Goal: Information Seeking & Learning: Learn about a topic

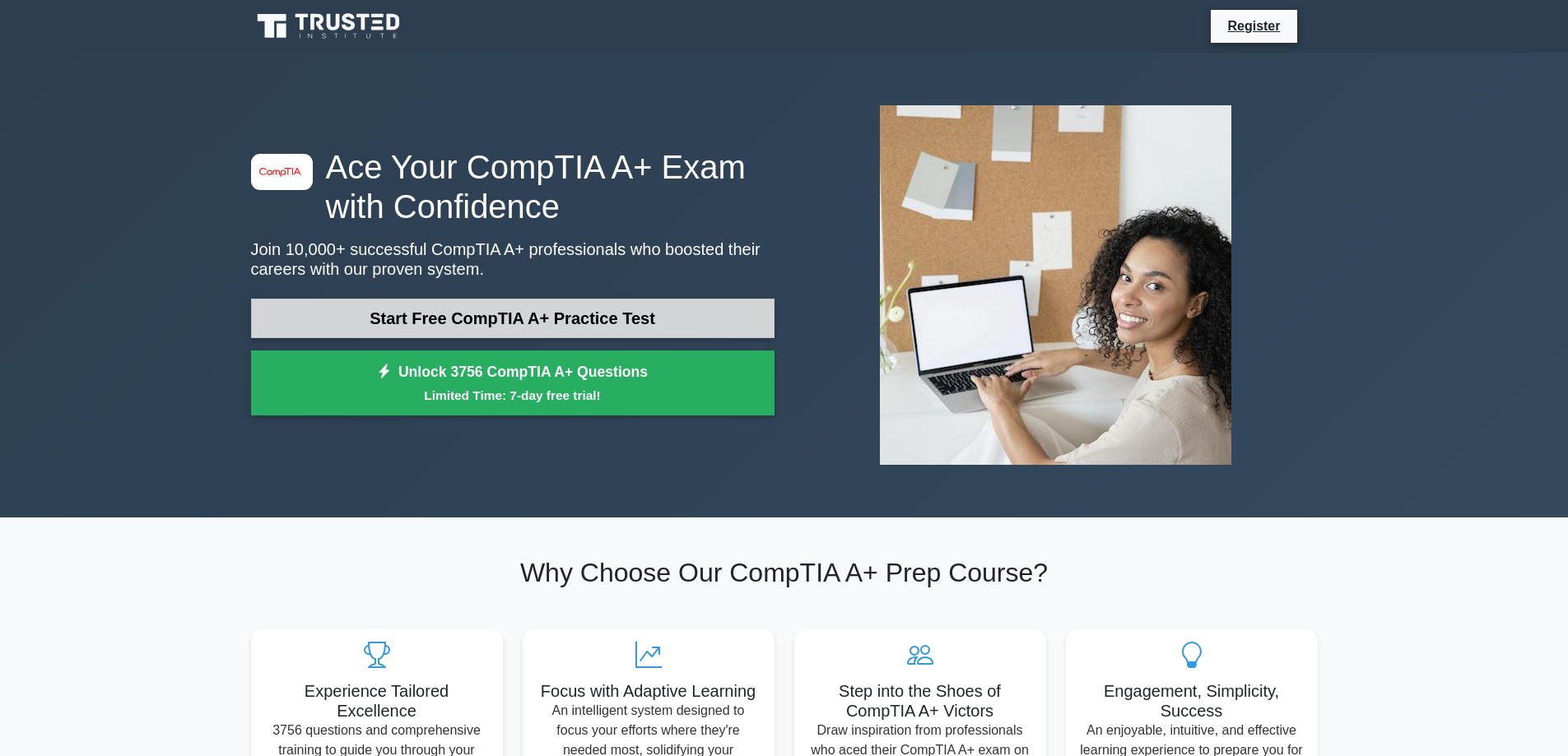
click at [572, 315] on link "Start Free CompTIA A+ Practice Test" at bounding box center [513, 319] width 524 height 40
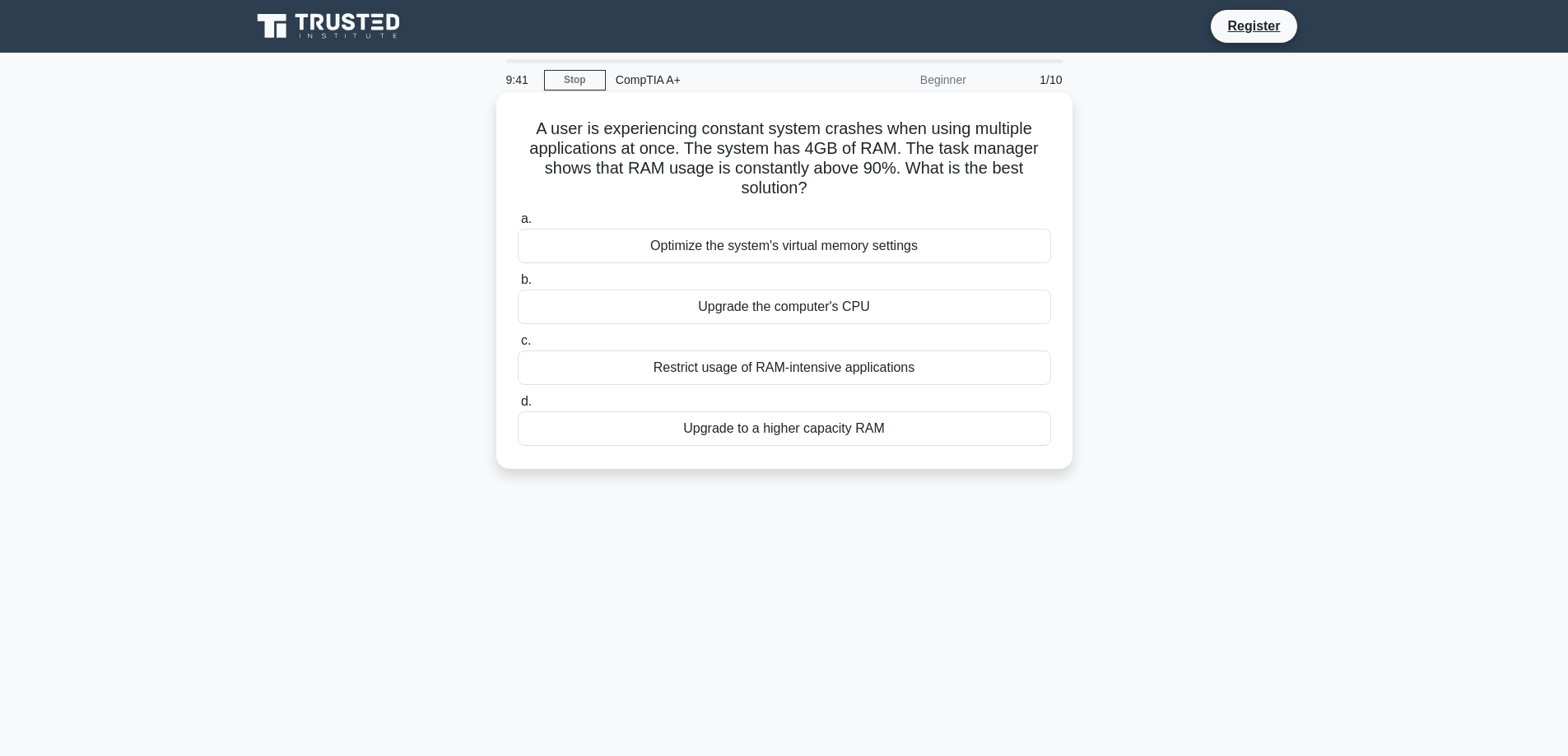
click at [557, 439] on div "Upgrade to a higher capacity RAM" at bounding box center [784, 428] width 534 height 34
click at [518, 407] on input "d. Upgrade to a higher capacity RAM" at bounding box center [518, 402] width 0 height 11
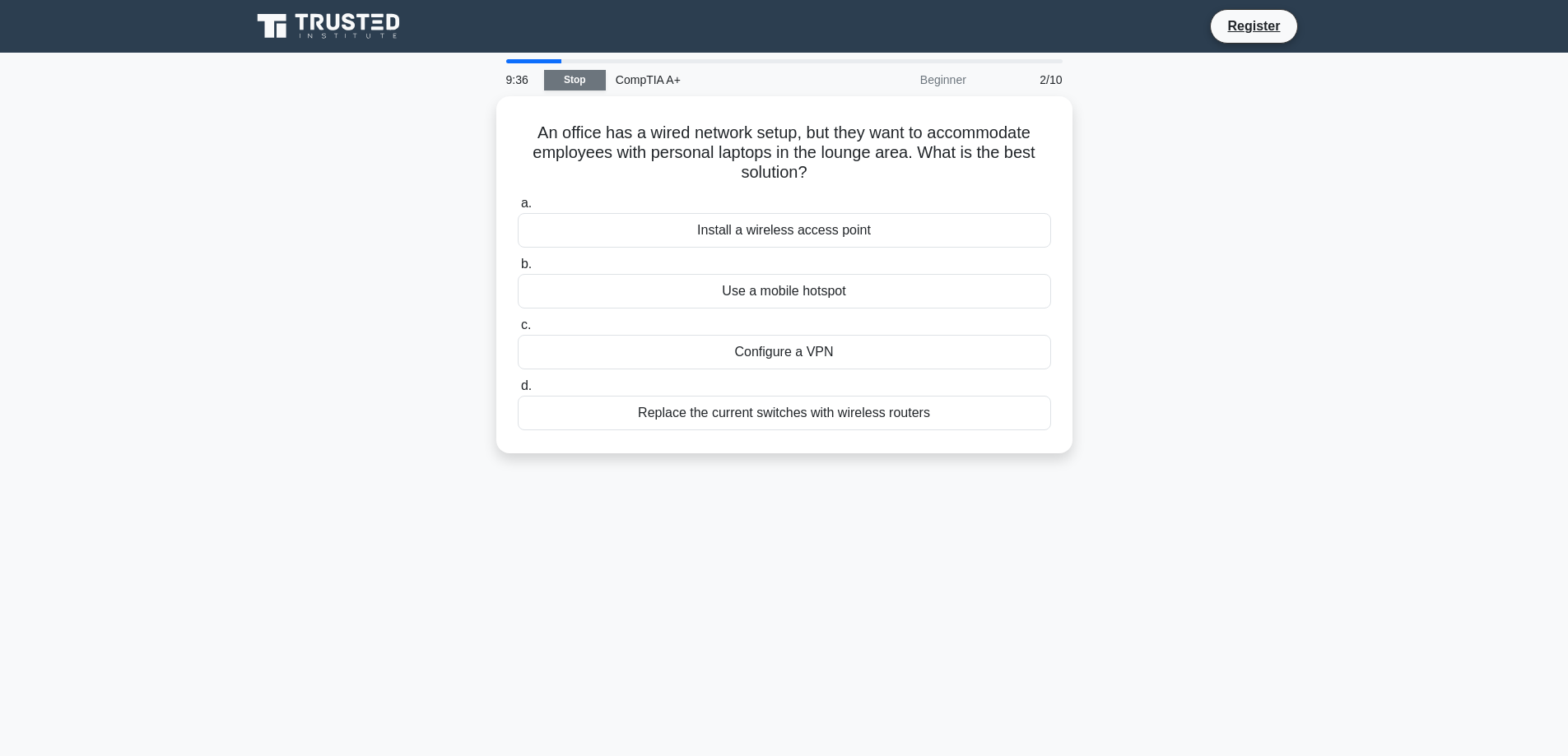
click at [563, 77] on link "Stop" at bounding box center [575, 80] width 62 height 21
